Goal: Task Accomplishment & Management: Manage account settings

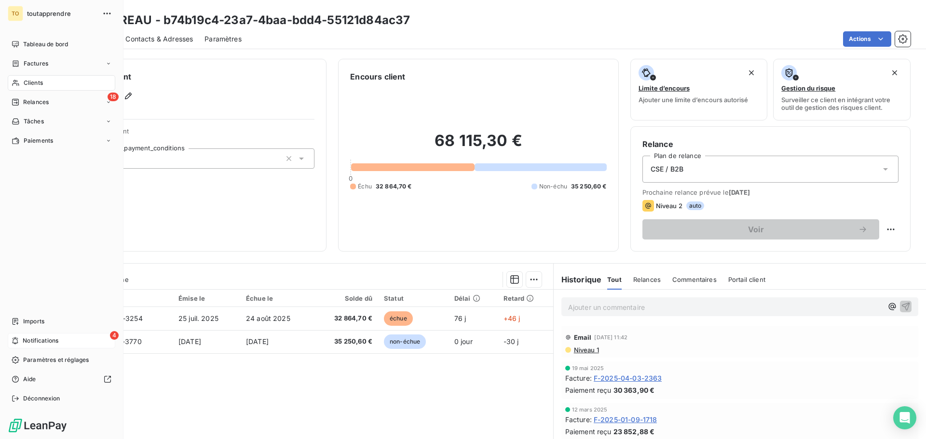
click at [27, 340] on span "Notifications" at bounding box center [41, 341] width 36 height 9
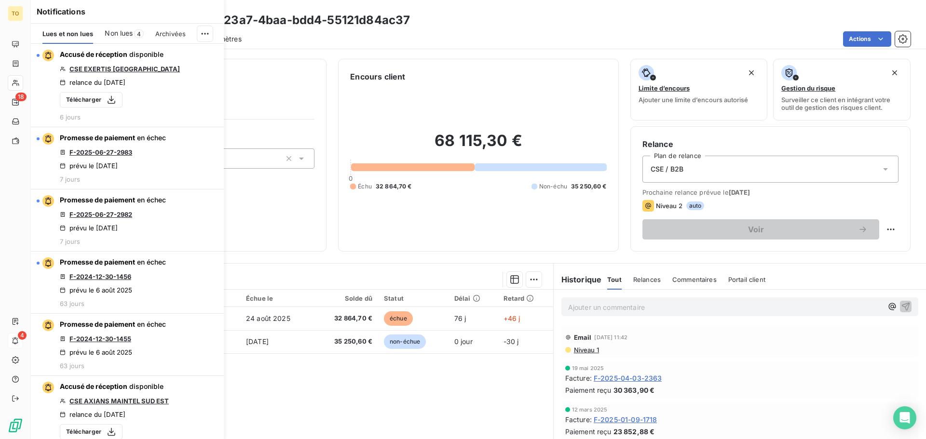
click at [135, 31] on span "4" at bounding box center [139, 33] width 10 height 9
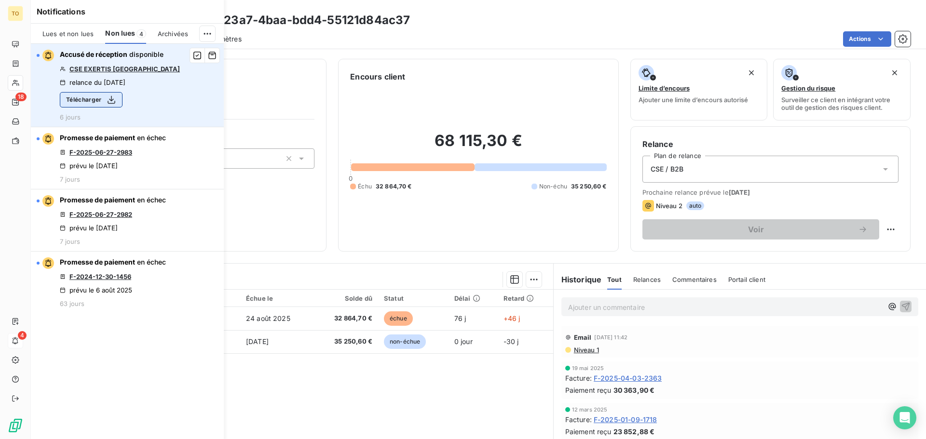
click at [108, 100] on icon "button" at bounding box center [112, 100] width 10 height 10
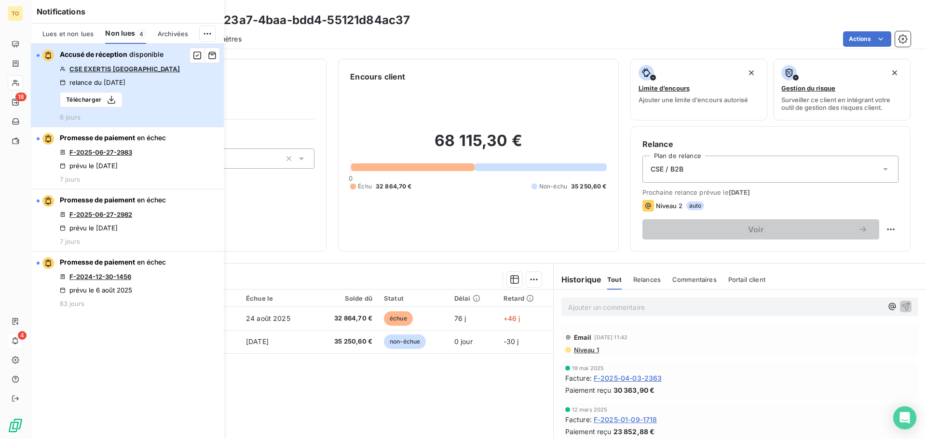
click at [114, 64] on div "Accusé de réception disponible CSE EXERTIS FRANCE relance du [DATE] Télécharger…" at bounding box center [120, 85] width 120 height 71
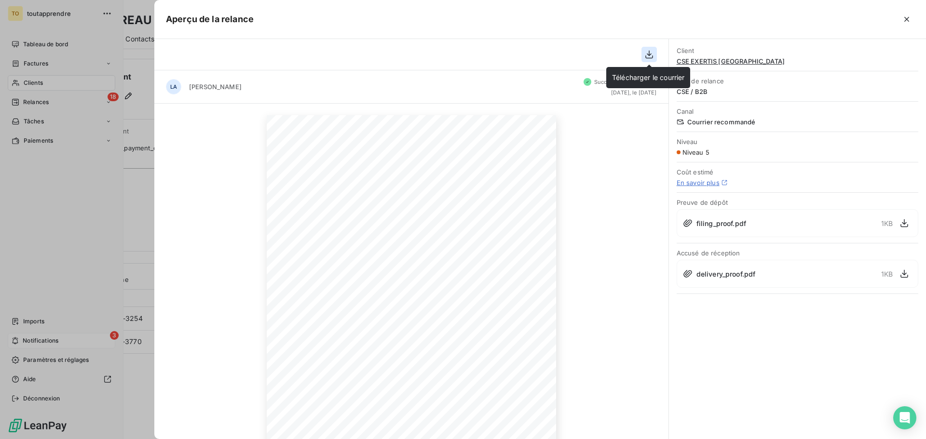
click at [653, 52] on icon "button" at bounding box center [649, 55] width 10 height 10
click at [652, 53] on icon "button" at bounding box center [649, 55] width 10 height 10
click at [572, 365] on div "[DATE] Objet : [toutapprendre] - Mise en demeure - Factures impayées - Abonneme…" at bounding box center [411, 320] width 514 height 433
click at [423, 198] on span "CSE EXERTIS [GEOGRAPHIC_DATA]" at bounding box center [460, 197] width 75 height 4
drag, startPoint x: 420, startPoint y: 199, endPoint x: 464, endPoint y: 198, distance: 44.4
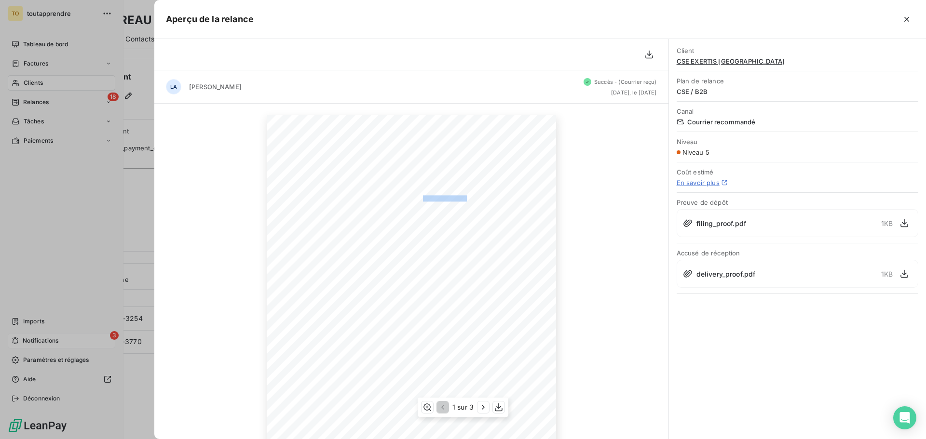
click at [464, 198] on span "CSE EXERTIS [GEOGRAPHIC_DATA]" at bounding box center [460, 197] width 75 height 4
copy span "CSE EXERTIS FRANC"
